Goal: Information Seeking & Learning: Check status

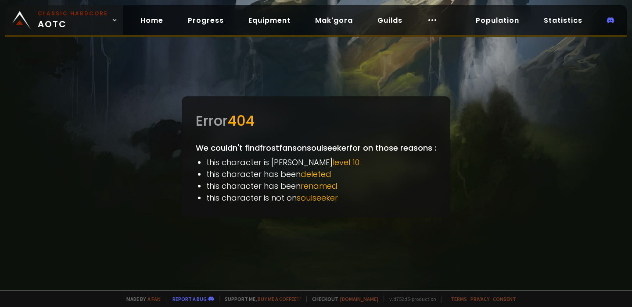
click at [73, 16] on small "Classic Hardcore" at bounding box center [73, 14] width 70 height 8
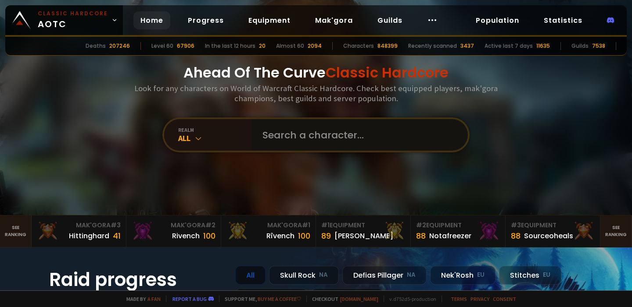
click at [296, 137] on input "text" at bounding box center [357, 135] width 200 height 32
type input "frostfans"
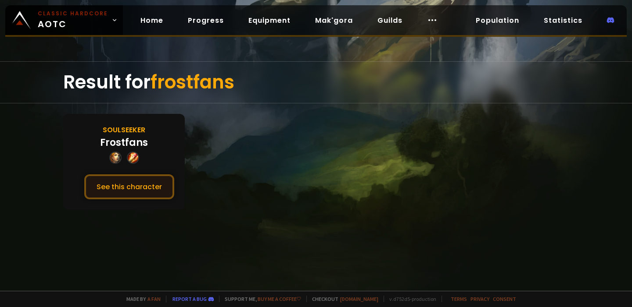
click at [153, 188] on button "See this character" at bounding box center [129, 187] width 90 height 25
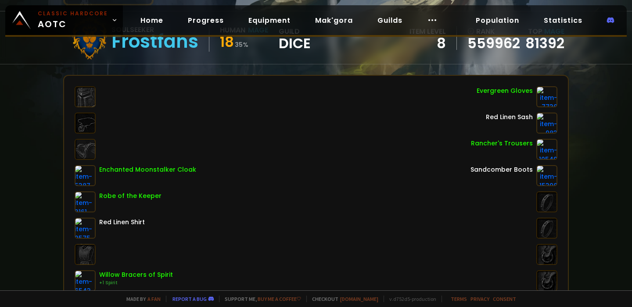
scroll to position [112, 0]
